Goal: Transaction & Acquisition: Register for event/course

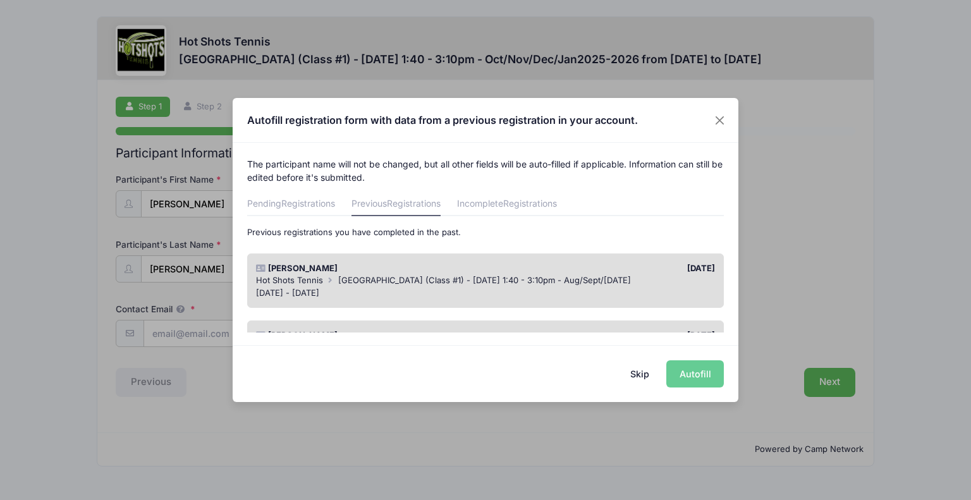
click at [451, 284] on span "[GEOGRAPHIC_DATA] (Class #1) - [DATE] 1:40 - 3:10pm - Aug/Sept/[DATE]" at bounding box center [484, 280] width 293 height 10
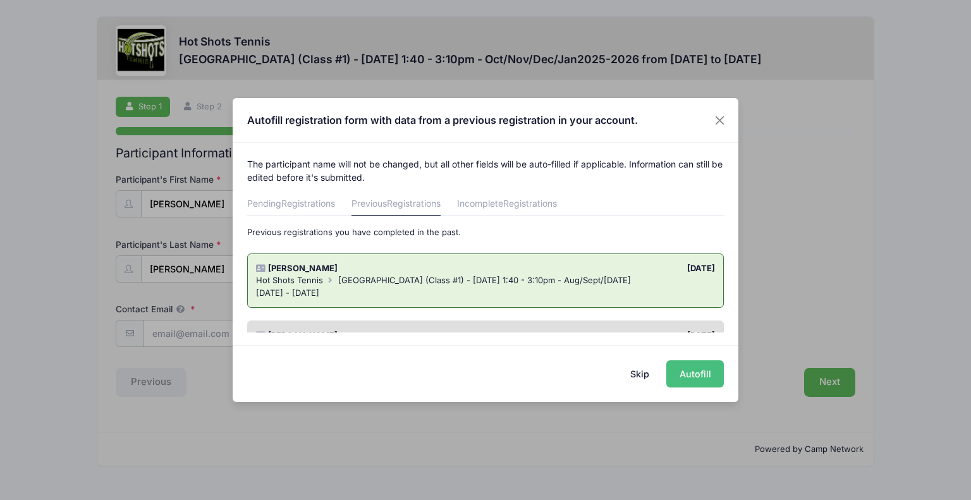
click at [706, 371] on button "Autofill" at bounding box center [696, 373] width 58 height 27
type input "[PERSON_NAME][EMAIL_ADDRESS][PERSON_NAME][PERSON_NAME][DOMAIN_NAME]"
type input "[DATE]"
type input "[STREET_ADDRESS][PERSON_NAME]"
type input "[GEOGRAPHIC_DATA]"
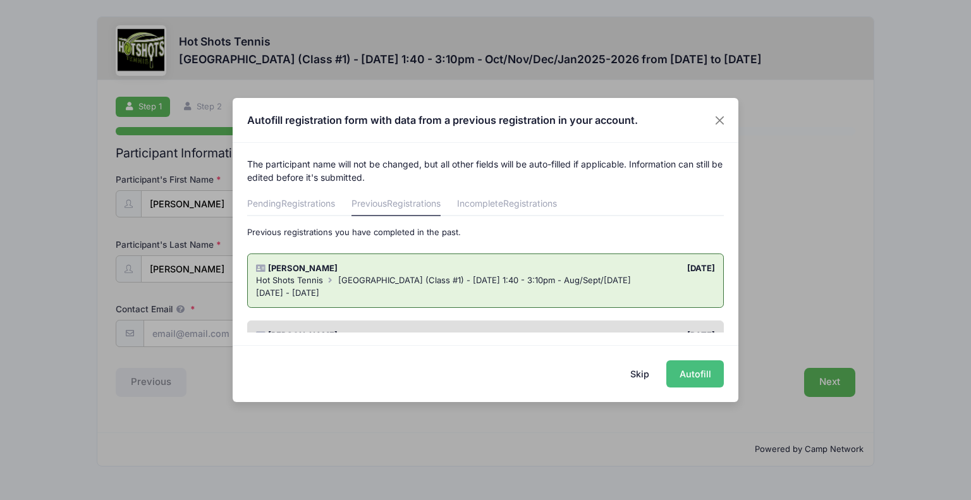
select select "CA"
type input "90291"
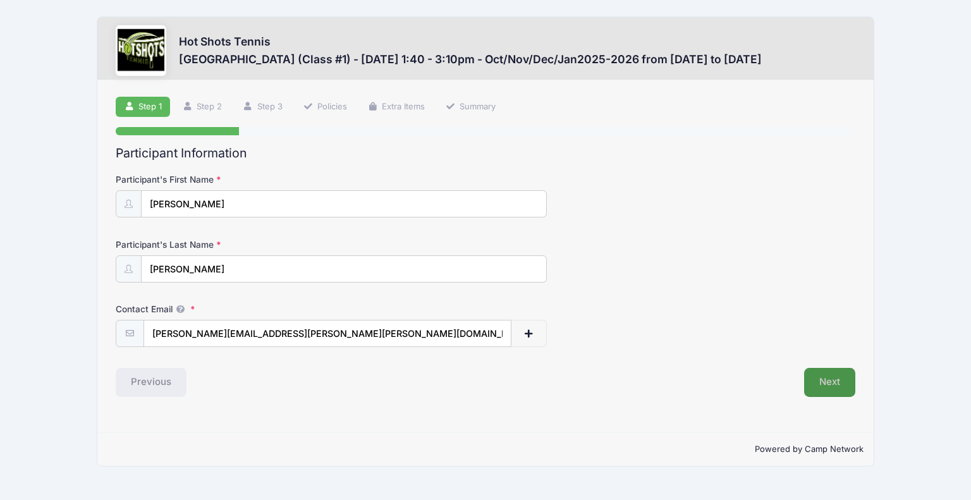
click at [847, 386] on button "Next" at bounding box center [829, 382] width 51 height 29
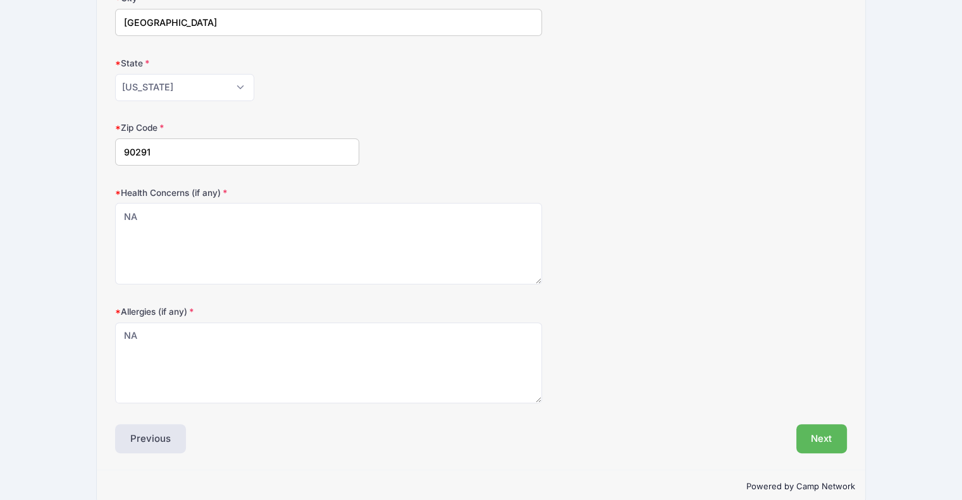
scroll to position [329, 0]
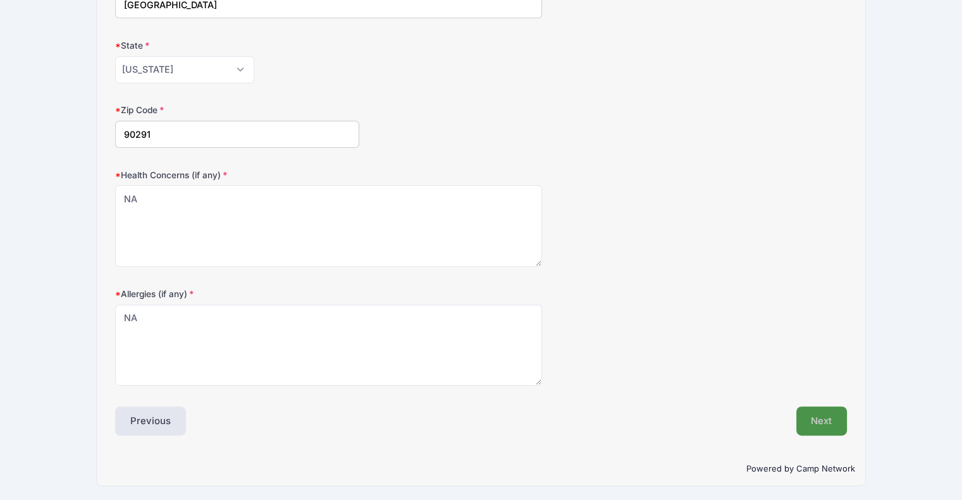
click at [833, 419] on button "Next" at bounding box center [821, 421] width 51 height 29
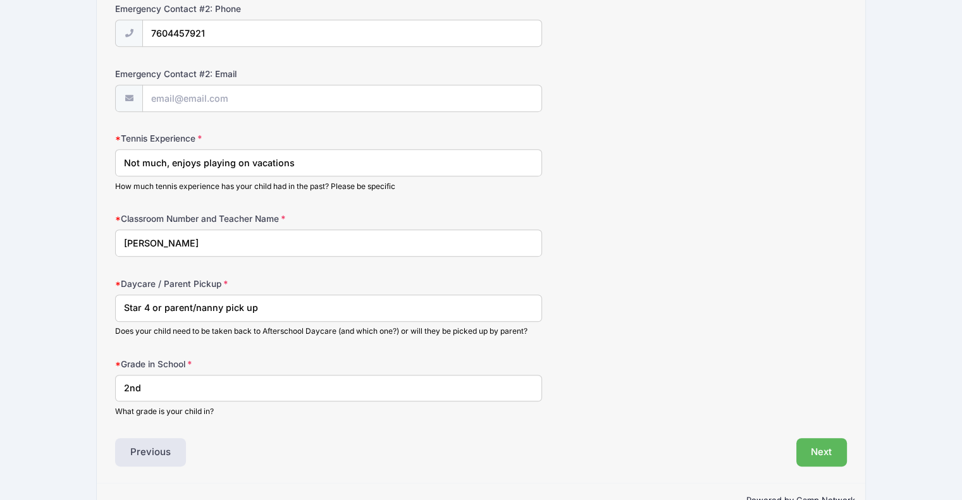
scroll to position [653, 0]
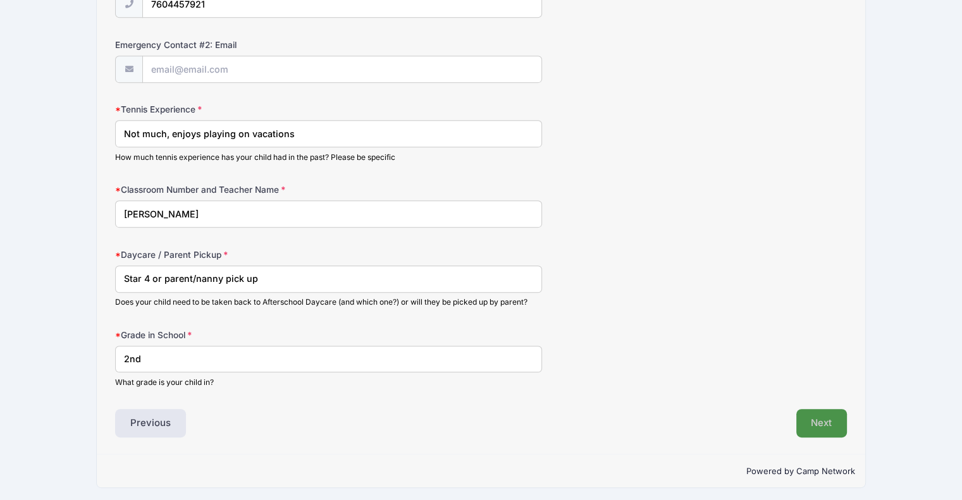
click at [814, 420] on button "Next" at bounding box center [821, 423] width 51 height 29
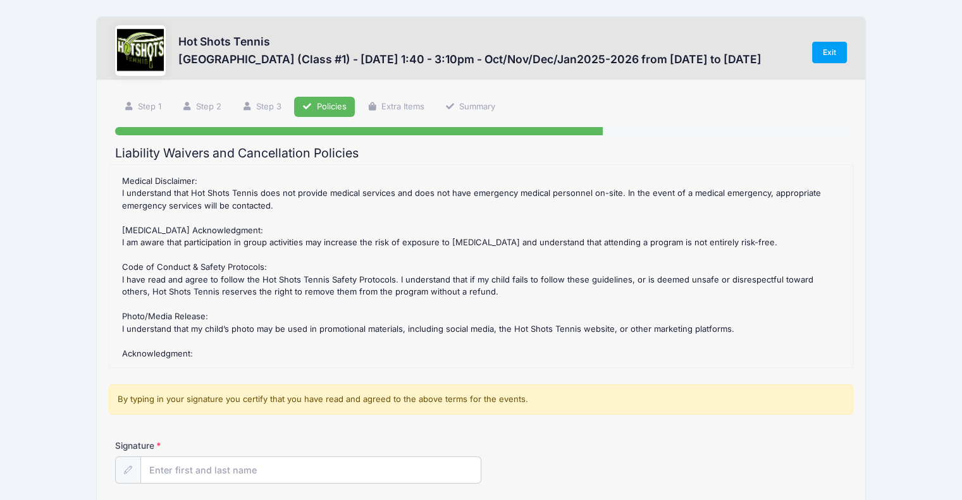
scroll to position [114, 0]
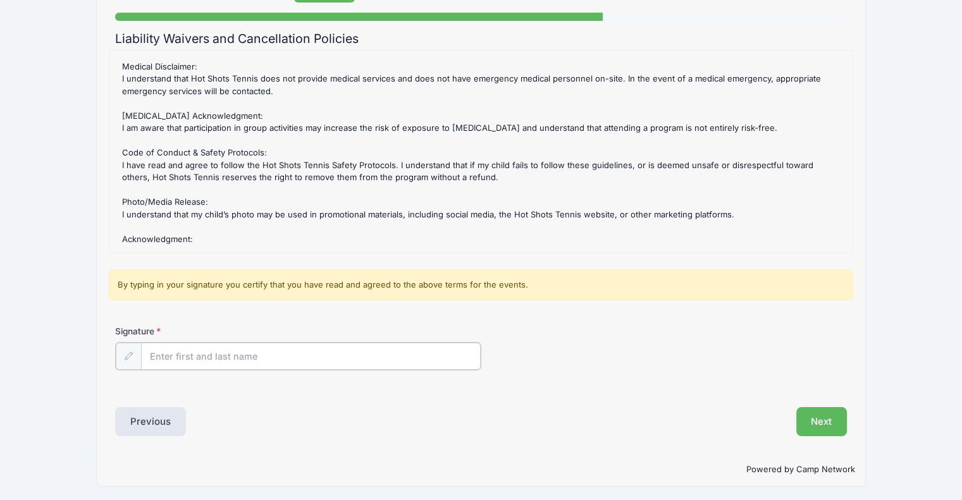
click at [292, 355] on input "Signature" at bounding box center [311, 356] width 340 height 27
type input "[PERSON_NAME]"
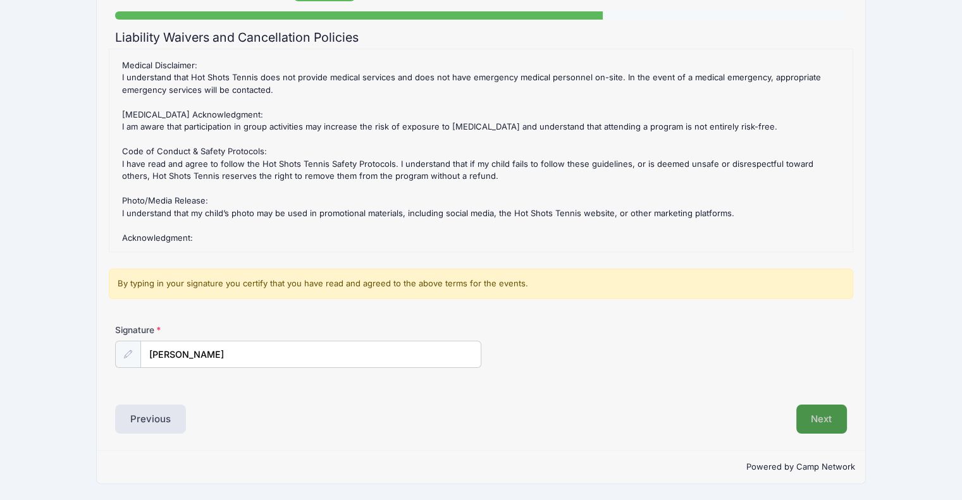
click at [819, 417] on button "Next" at bounding box center [821, 419] width 51 height 29
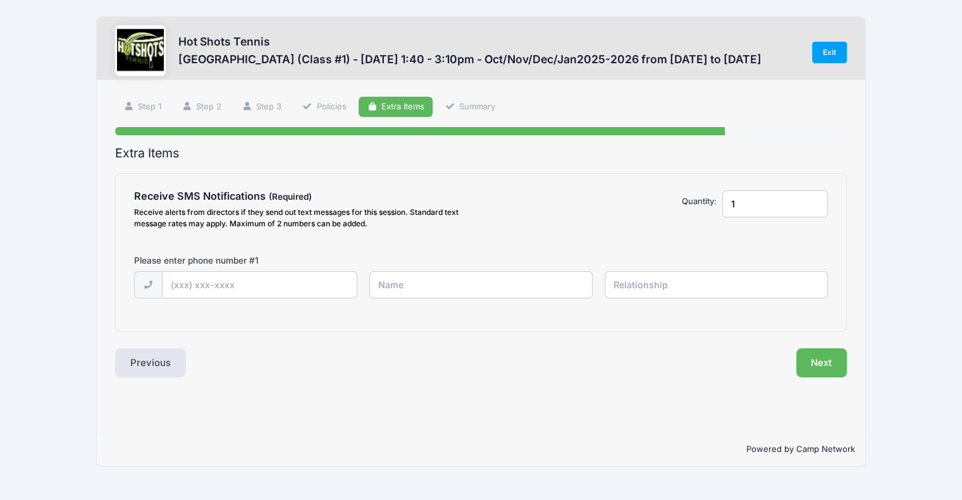
scroll to position [0, 0]
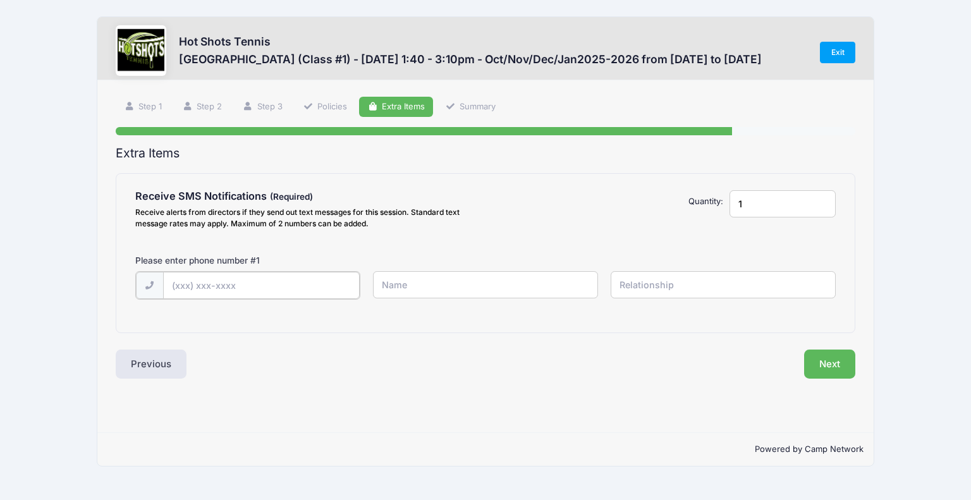
click at [225, 284] on input "text" at bounding box center [261, 285] width 197 height 27
type input "[PHONE_NUMBER]"
click at [415, 284] on input "text" at bounding box center [486, 284] width 226 height 27
type input "[PERSON_NAME]"
type input "Mom"
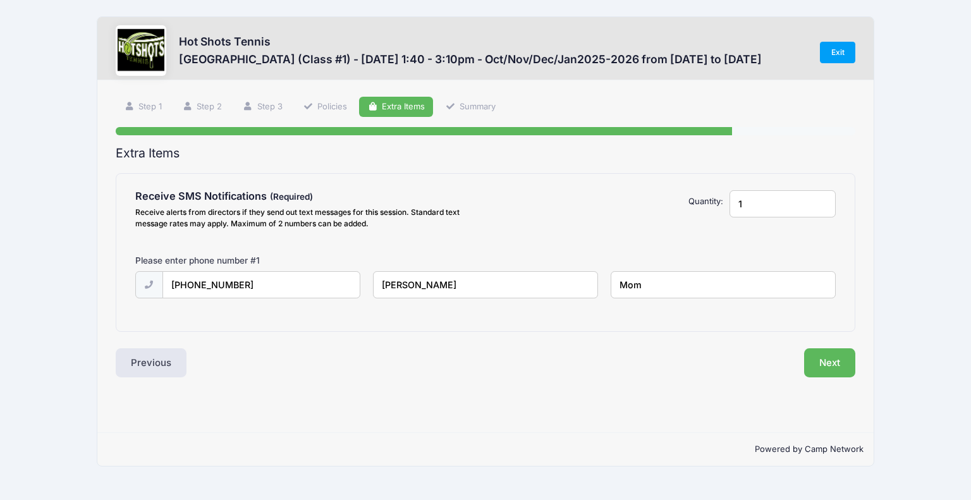
click at [429, 280] on input "[PERSON_NAME]" at bounding box center [486, 284] width 226 height 27
type input "[PERSON_NAME]"
click at [830, 369] on button "Next" at bounding box center [829, 362] width 51 height 29
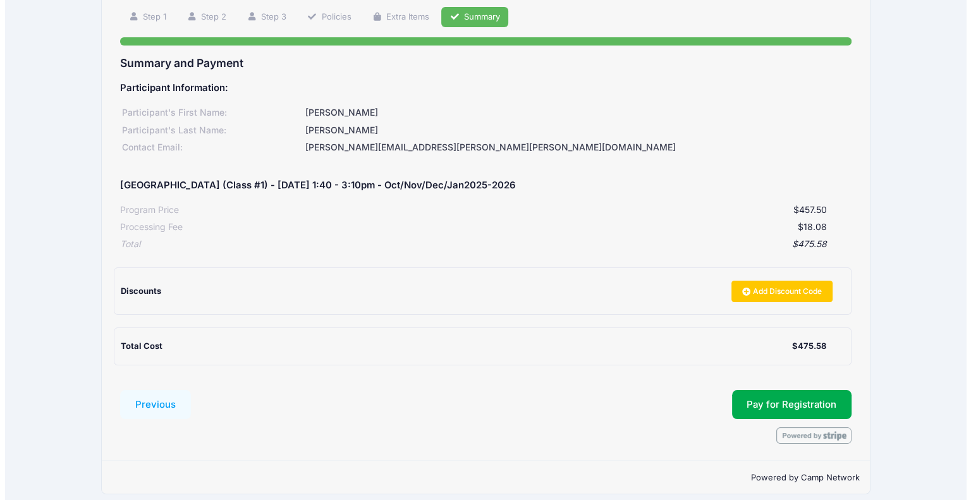
scroll to position [99, 0]
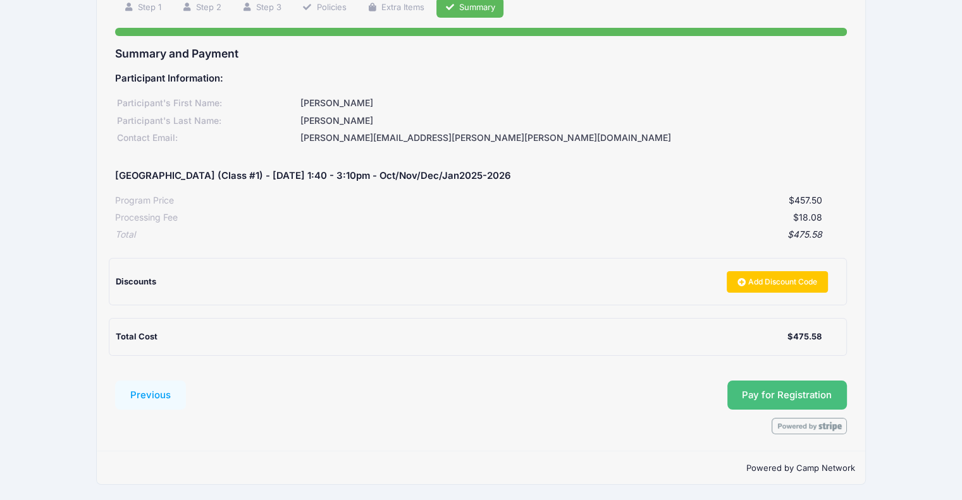
click at [756, 388] on button "Pay for Registration" at bounding box center [787, 395] width 120 height 29
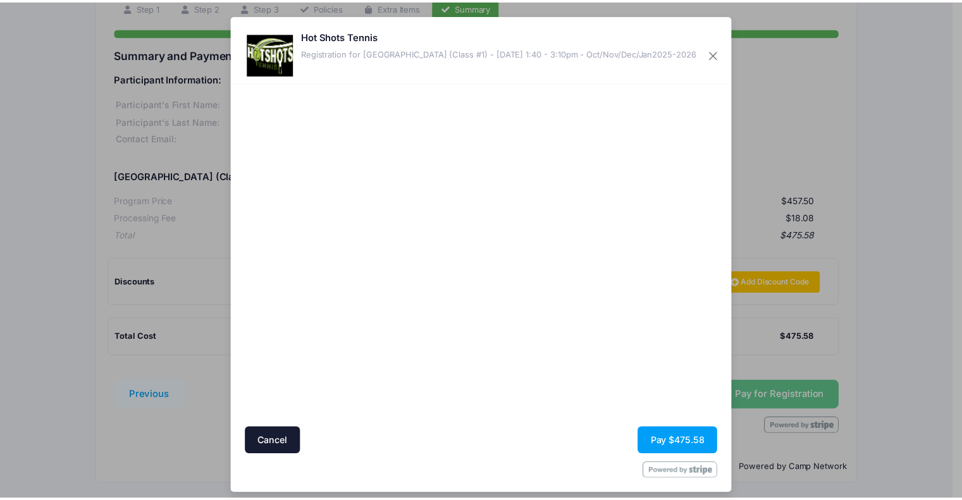
scroll to position [8, 0]
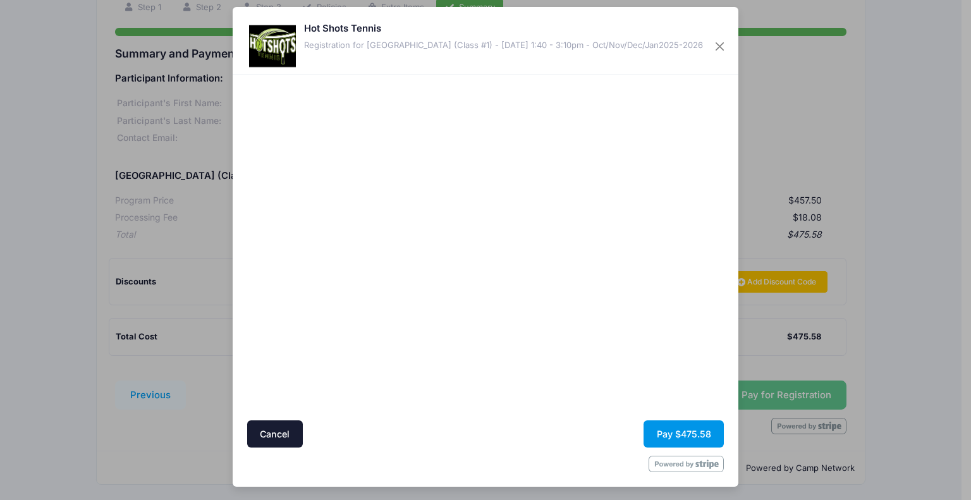
click at [675, 433] on button "Pay $475.58" at bounding box center [684, 434] width 80 height 27
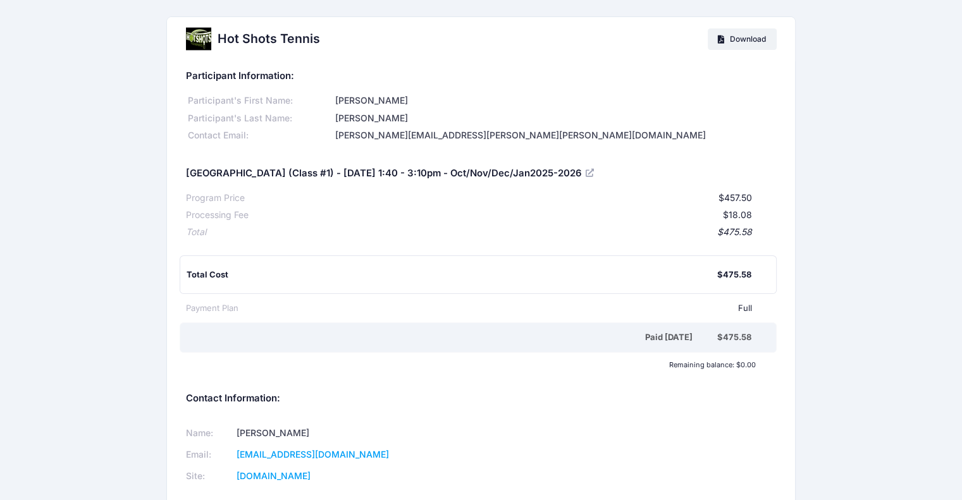
scroll to position [75, 0]
